Goal: Task Accomplishment & Management: Use online tool/utility

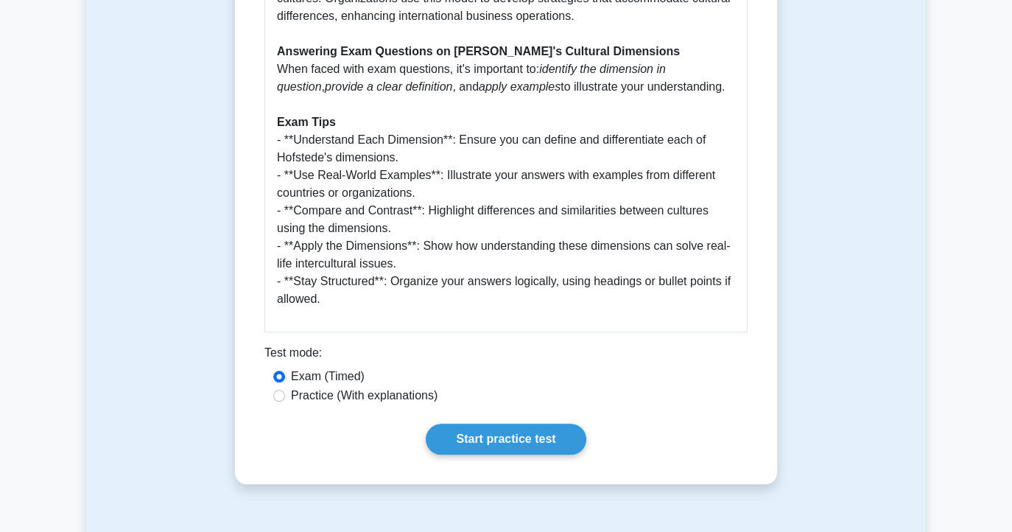
scroll to position [1415, 0]
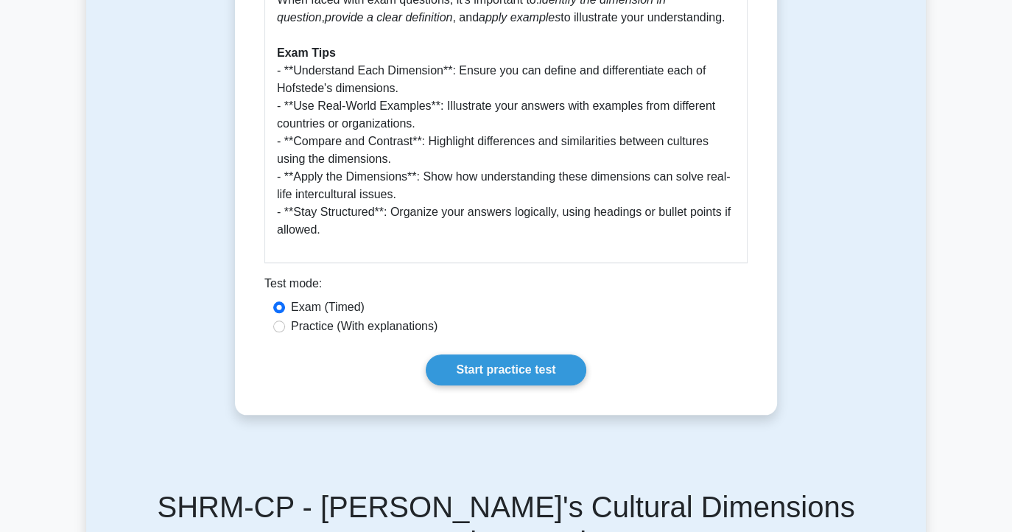
click at [407, 318] on label "Practice (With explanations)" at bounding box center [364, 327] width 147 height 18
click at [285, 321] on input "Practice (With explanations)" at bounding box center [279, 327] width 12 height 12
radio input "true"
click at [462, 354] on link "Start practice test" at bounding box center [506, 369] width 160 height 31
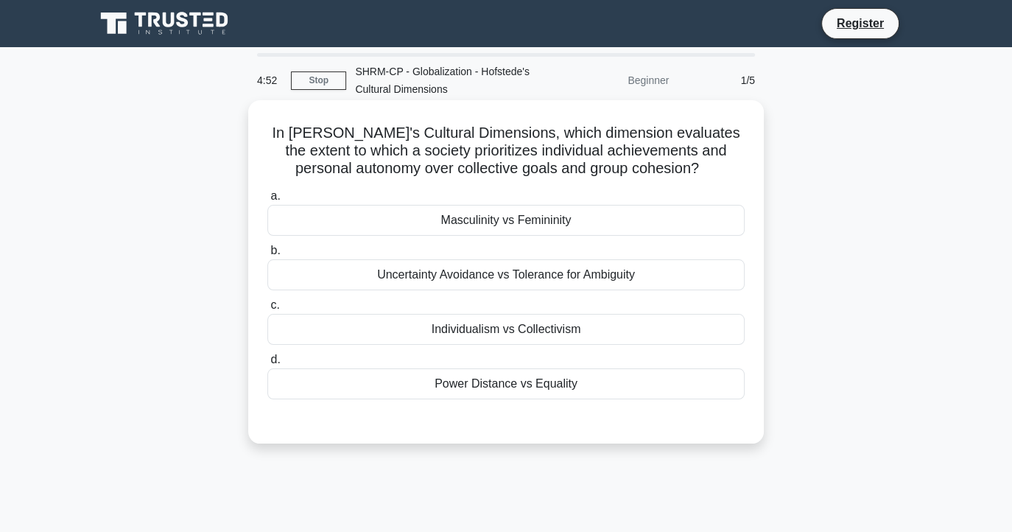
click at [559, 317] on div "Individualism vs Collectivism" at bounding box center [505, 329] width 477 height 31
click at [267, 310] on input "c. Individualism vs Collectivism" at bounding box center [267, 306] width 0 height 10
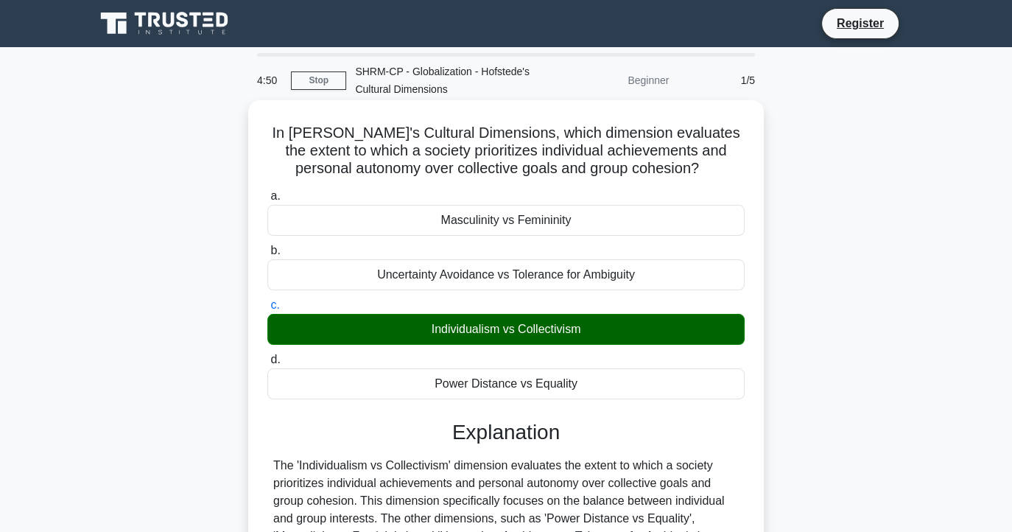
scroll to position [189, 0]
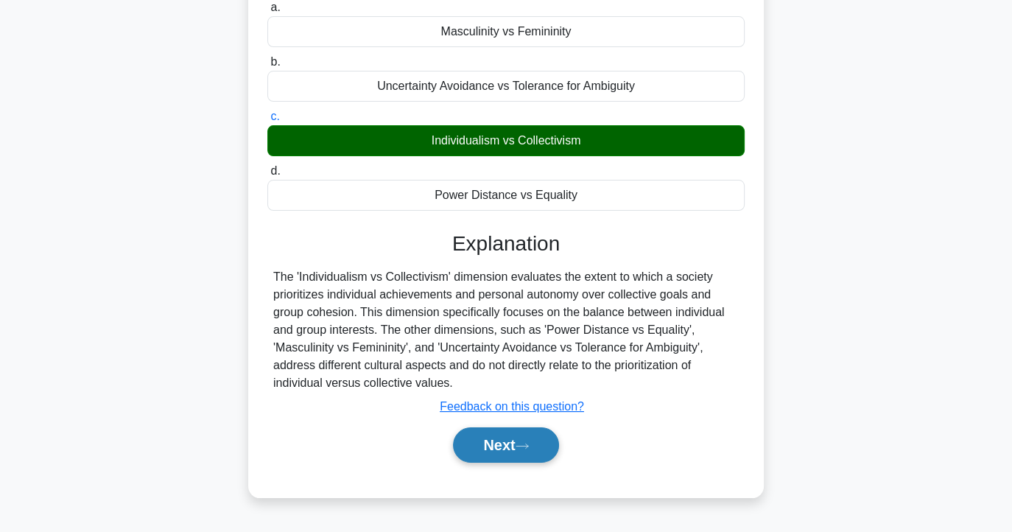
click at [522, 439] on button "Next" at bounding box center [505, 444] width 105 height 35
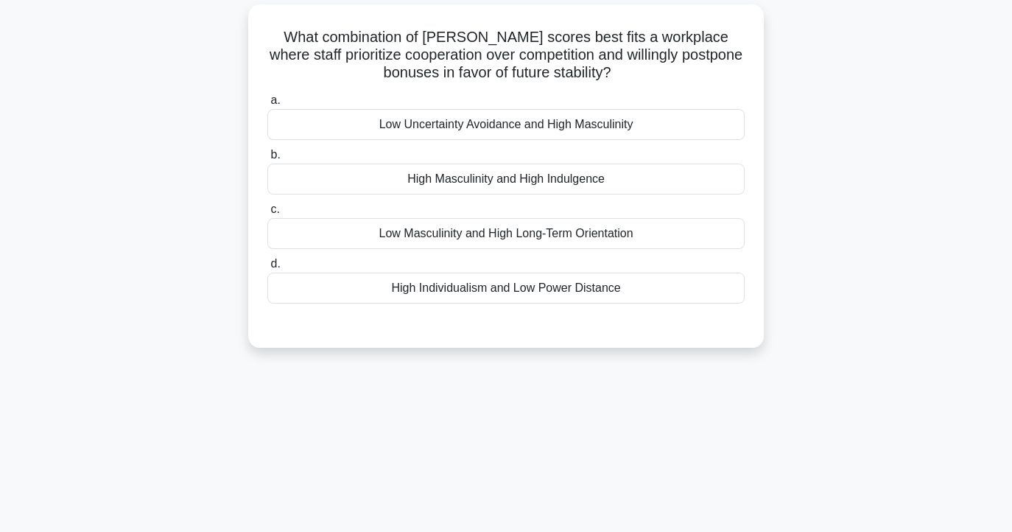
scroll to position [0, 0]
